Goal: Task Accomplishment & Management: Manage account settings

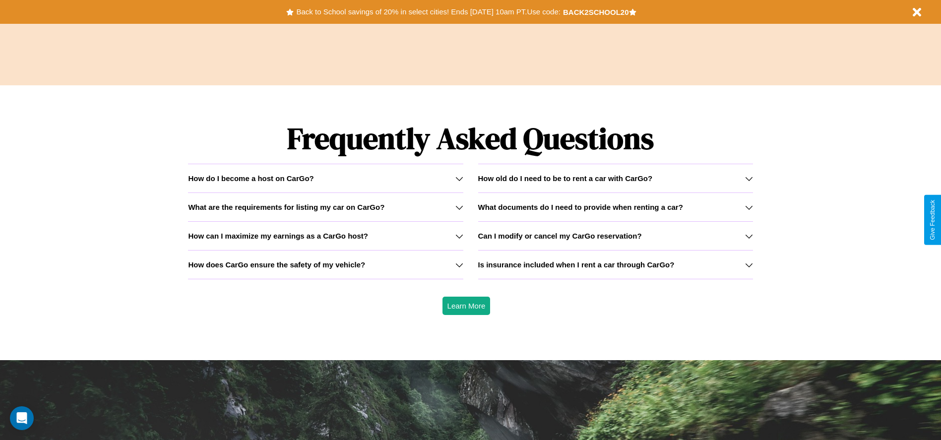
scroll to position [1423, 0]
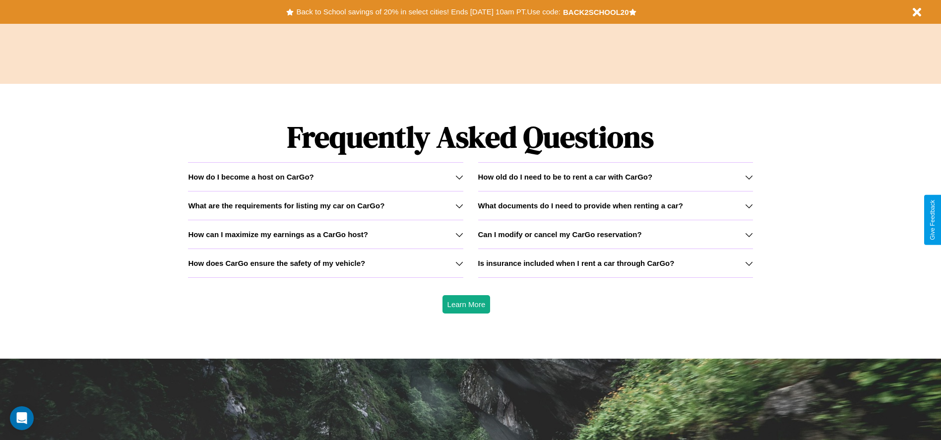
click at [459, 234] on icon at bounding box center [459, 235] width 8 height 8
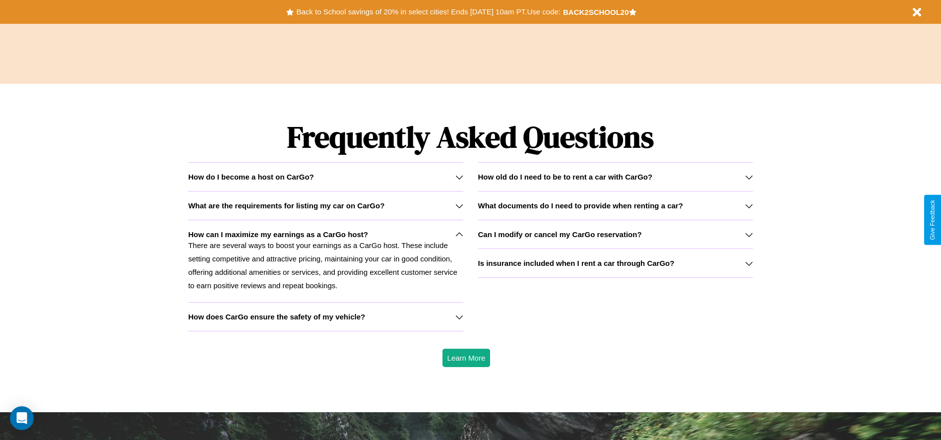
click at [749, 263] on icon at bounding box center [749, 263] width 8 height 8
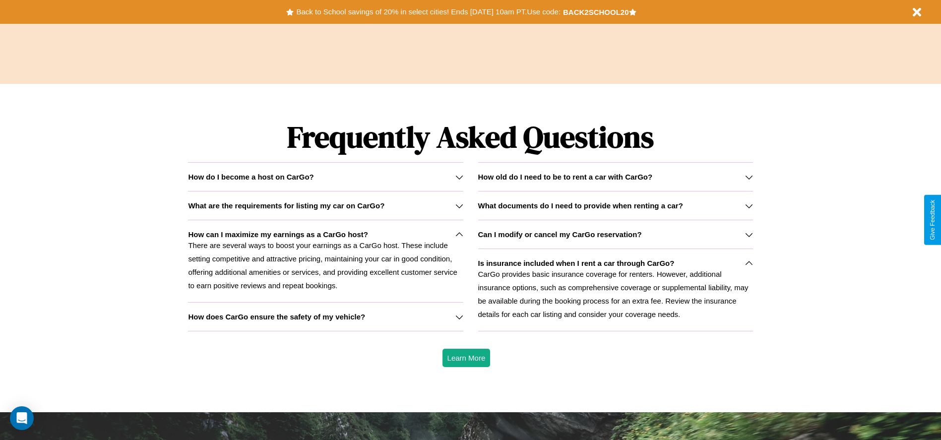
click at [325, 177] on div "How do I become a host on CarGo?" at bounding box center [325, 177] width 275 height 8
click at [428, 12] on button "Back to School savings of 20% in select cities! Ends [DATE] 10am PT. Use code:" at bounding box center [428, 12] width 269 height 14
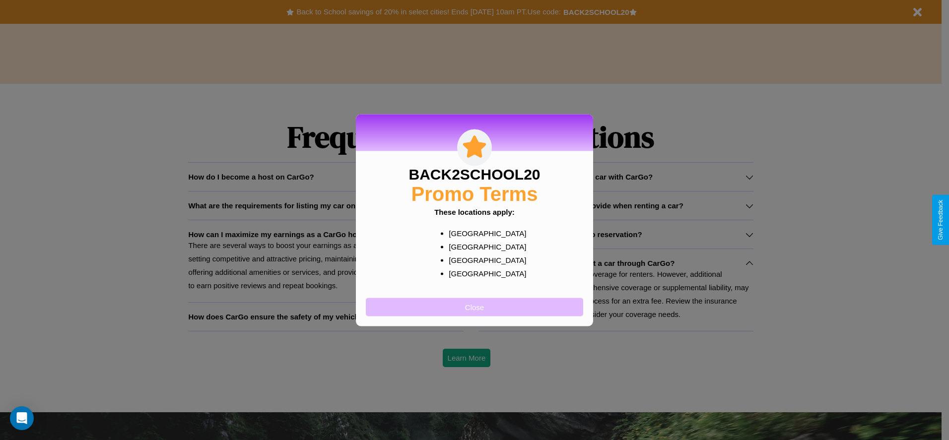
click at [474, 307] on button "Close" at bounding box center [474, 307] width 217 height 18
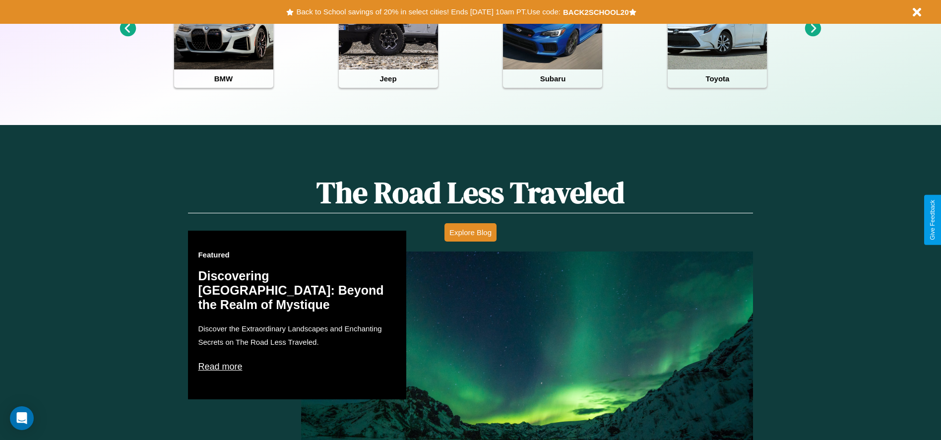
scroll to position [0, 0]
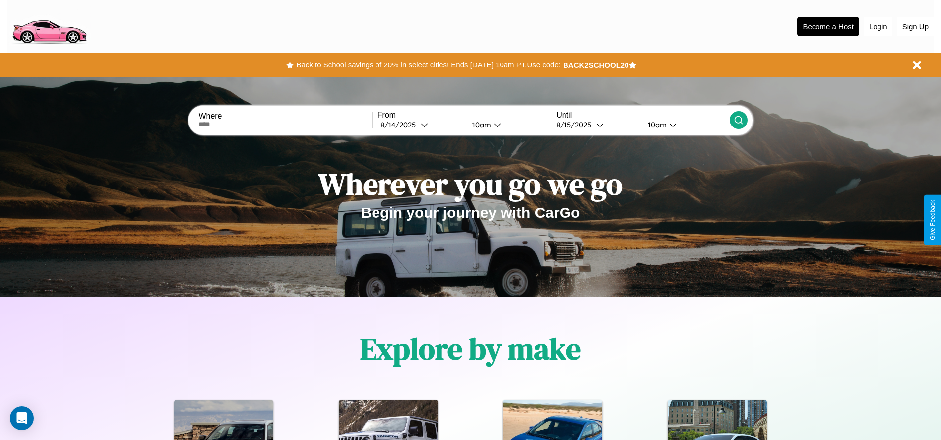
click at [878, 26] on button "Login" at bounding box center [878, 26] width 28 height 19
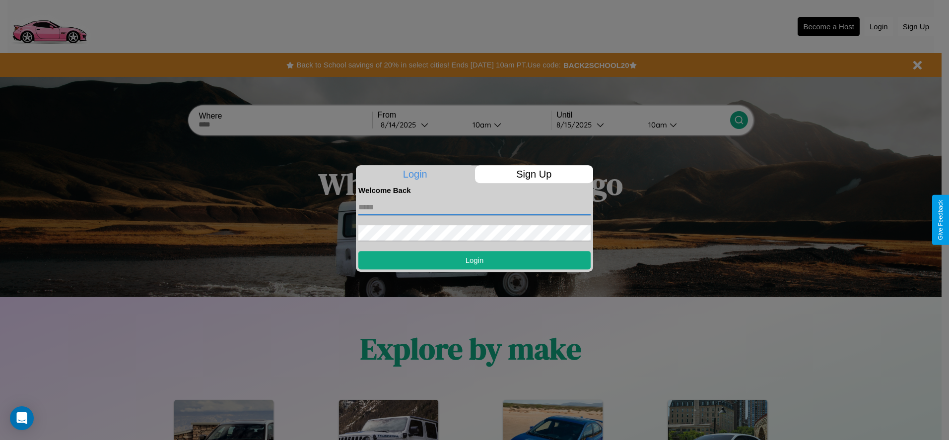
click at [474, 207] on input "text" at bounding box center [474, 207] width 232 height 16
type input "**********"
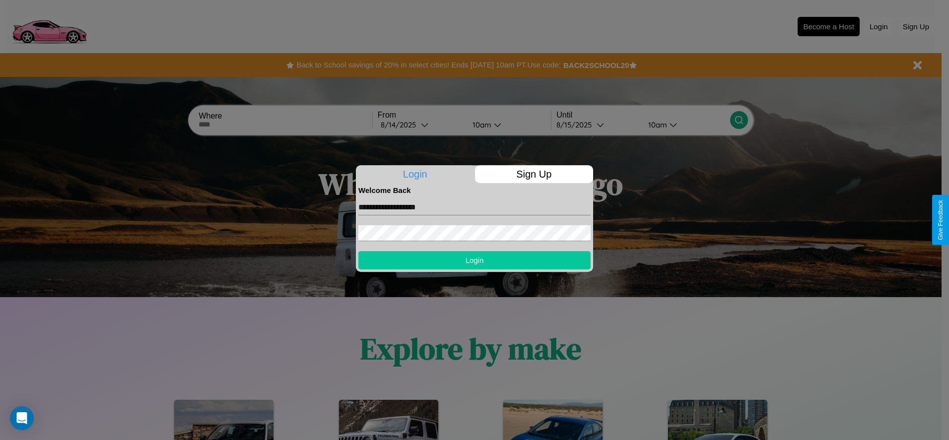
click at [474, 260] on button "Login" at bounding box center [474, 260] width 232 height 18
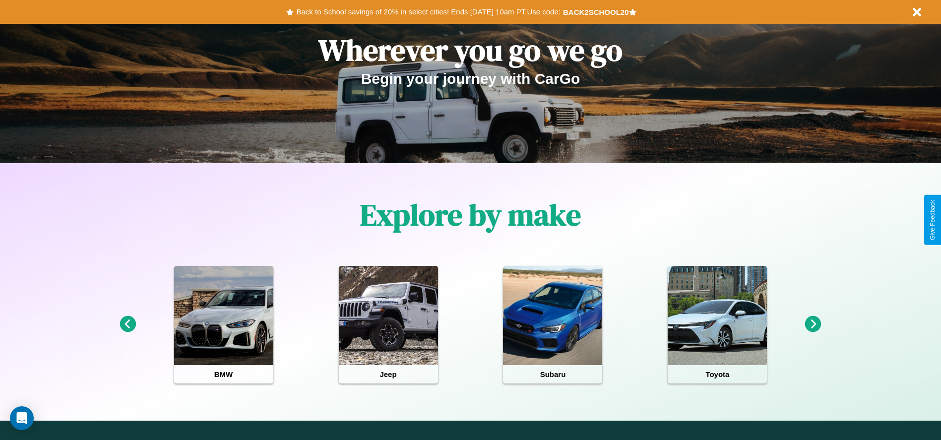
scroll to position [206, 0]
